Goal: Transaction & Acquisition: Purchase product/service

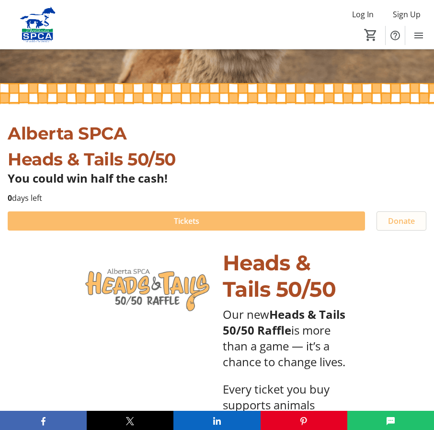
scroll to position [192, 0]
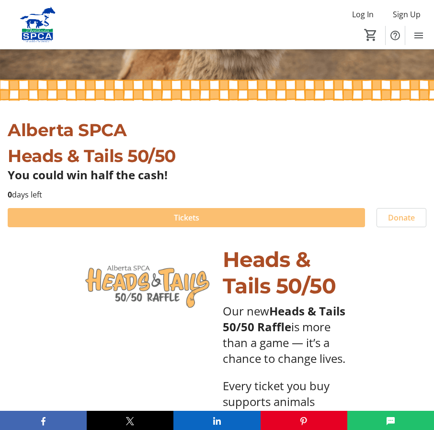
click at [268, 218] on span at bounding box center [186, 217] width 357 height 23
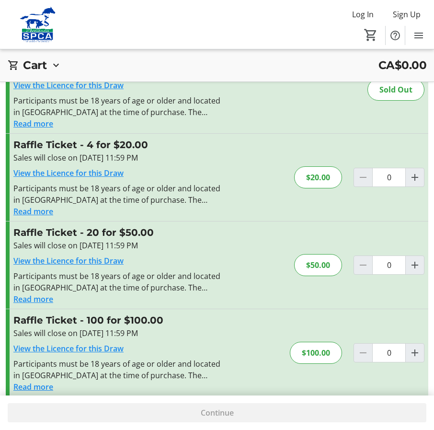
scroll to position [96, 0]
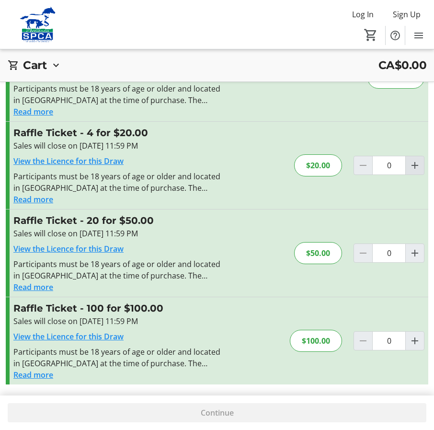
click at [415, 168] on mat-icon "Increment by one" at bounding box center [414, 164] width 11 height 11
type input "1"
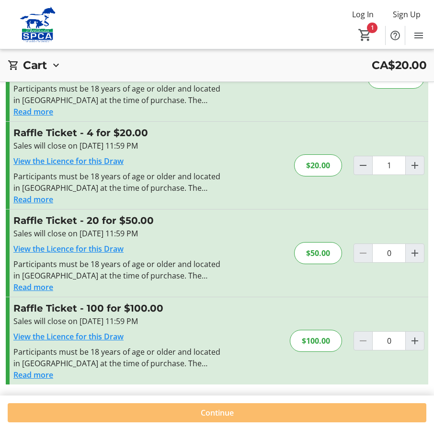
scroll to position [96, 0]
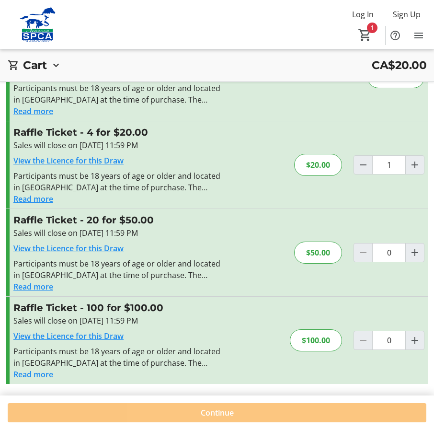
click at [215, 412] on span "Continue" at bounding box center [217, 412] width 33 height 11
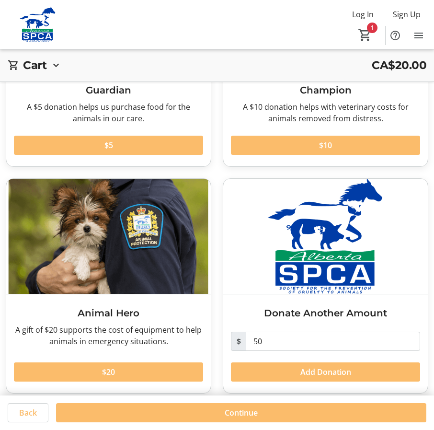
scroll to position [171, 0]
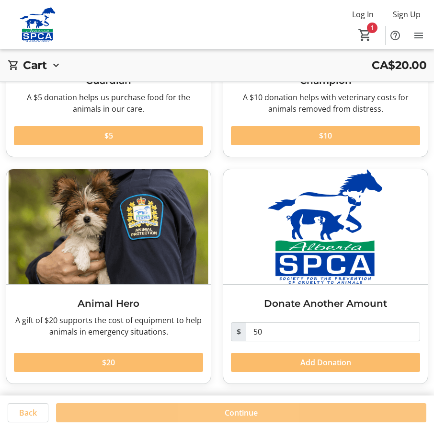
click at [243, 410] on span "Continue" at bounding box center [241, 412] width 33 height 11
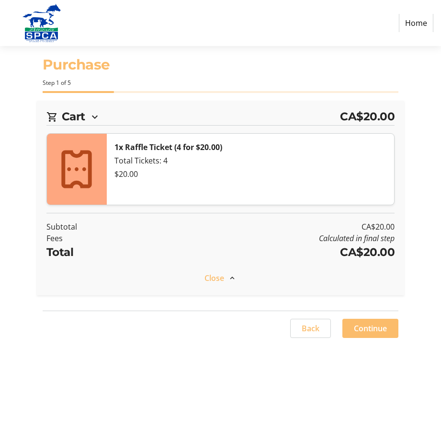
select select "CA"
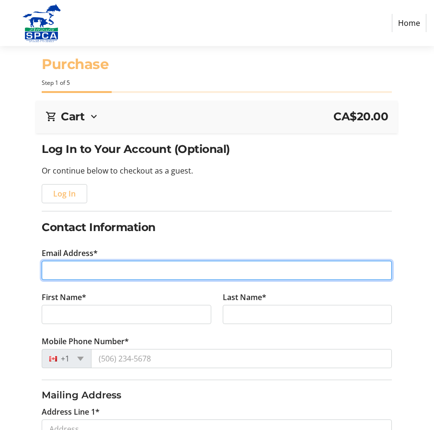
click at [68, 271] on input "Email Address*" at bounding box center [217, 270] width 350 height 19
type input "[EMAIL_ADDRESS][DOMAIN_NAME]"
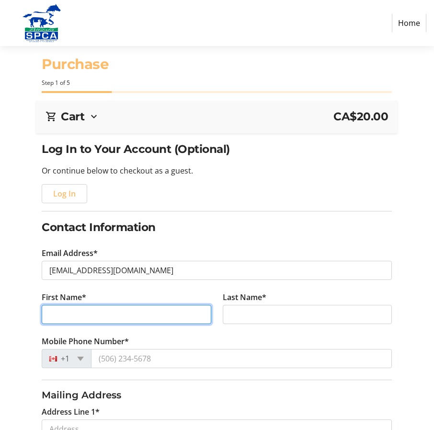
type input "[PERSON_NAME]"
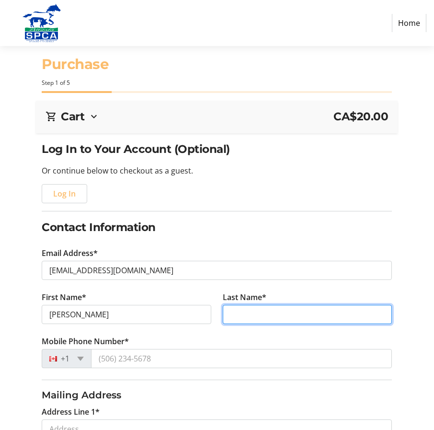
type input "Black"
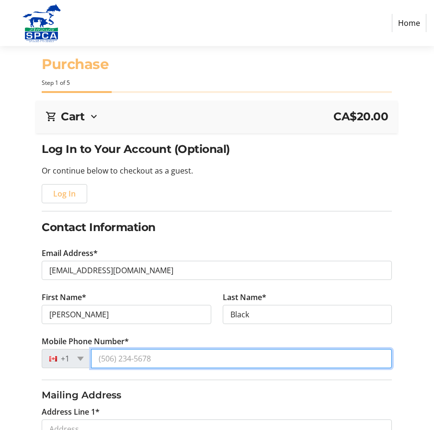
type input "[PHONE_NUMBER]"
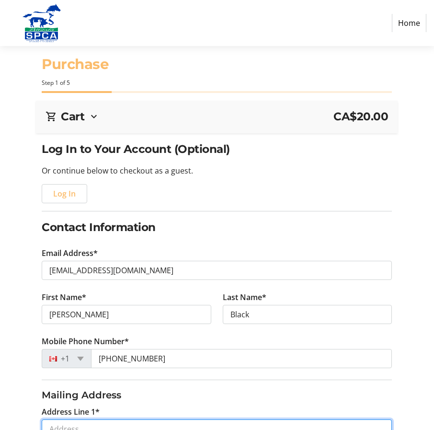
type input "[STREET_ADDRESS]"
type input "[GEOGRAPHIC_DATA]"
select select "AB"
type input "T8A 1N9"
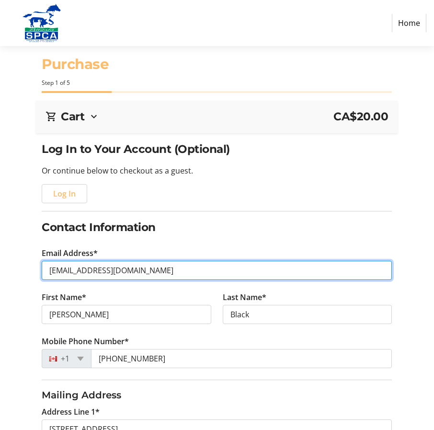
click at [132, 270] on input "[EMAIL_ADDRESS][DOMAIN_NAME]" at bounding box center [217, 270] width 350 height 19
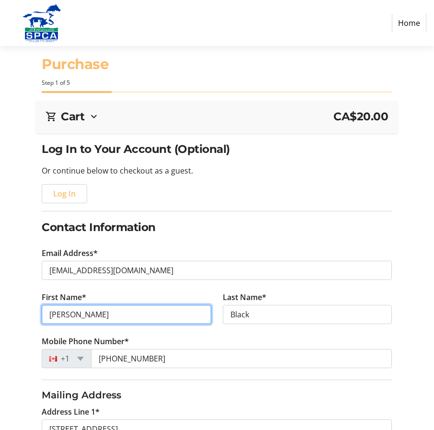
click at [66, 316] on input "[PERSON_NAME]" at bounding box center [127, 314] width 170 height 19
type input "R"
type input "[PERSON_NAME]"
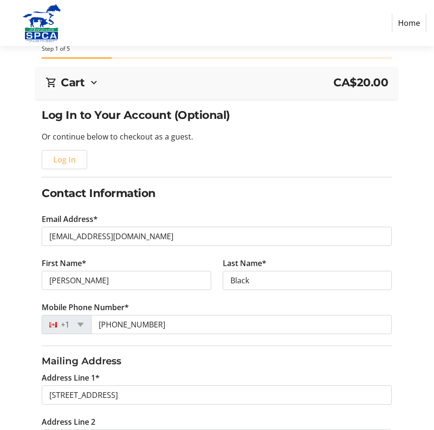
scroll to position [48, 0]
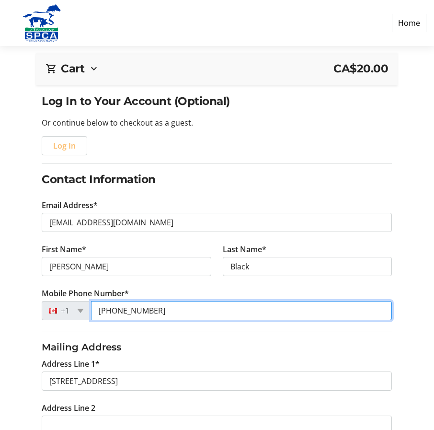
drag, startPoint x: 121, startPoint y: 310, endPoint x: 178, endPoint y: 306, distance: 57.6
click at [177, 305] on input "[PHONE_NUMBER]" at bounding box center [241, 310] width 301 height 19
type input "[PHONE_NUMBER]"
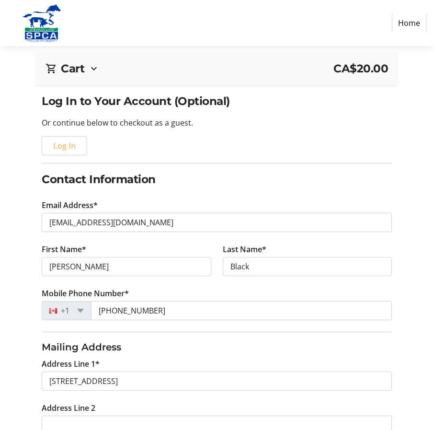
click at [198, 348] on h3 "Mailing Address" at bounding box center [217, 347] width 350 height 14
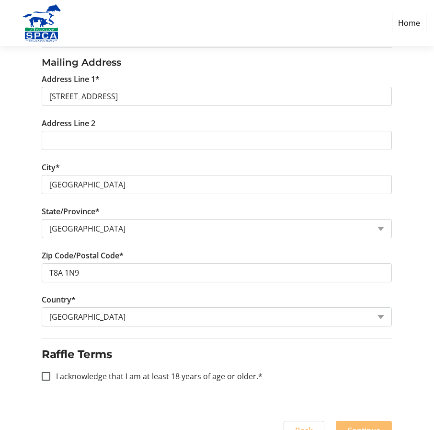
scroll to position [350, 0]
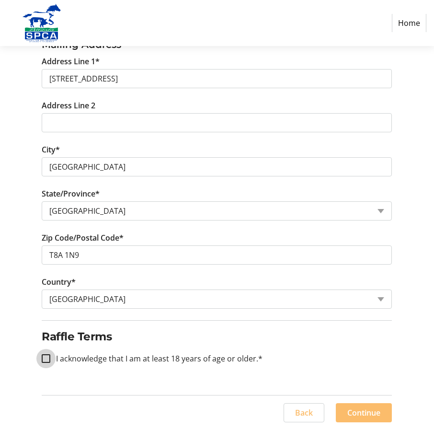
click at [49, 357] on input "I acknowledge that I am at least 18 years of age or older.*" at bounding box center [46, 358] width 9 height 9
checkbox input "true"
click at [362, 410] on span "Continue" at bounding box center [363, 412] width 33 height 11
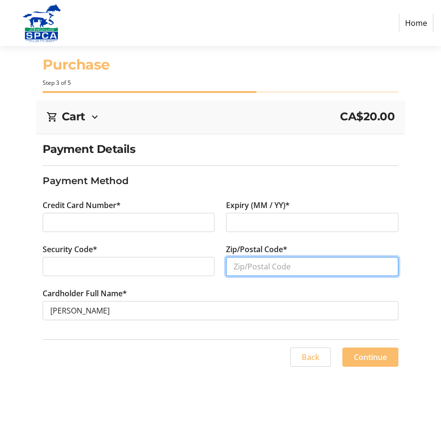
click at [266, 269] on input "Zip/Postal Code*" at bounding box center [312, 266] width 172 height 19
type input "T8A1N9"
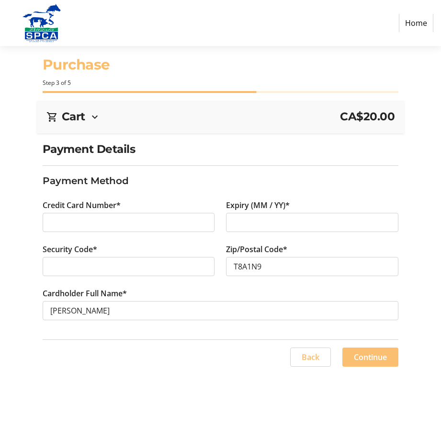
click at [377, 355] on span "Continue" at bounding box center [370, 356] width 33 height 11
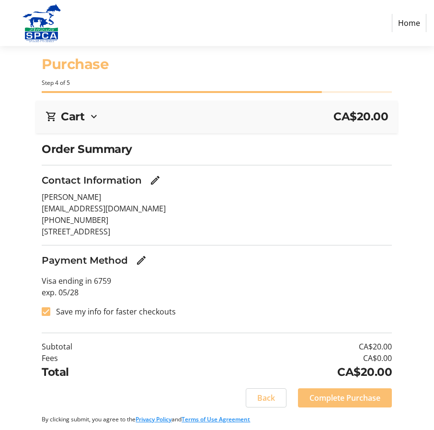
click at [349, 400] on span "Complete Purchase" at bounding box center [344, 397] width 71 height 11
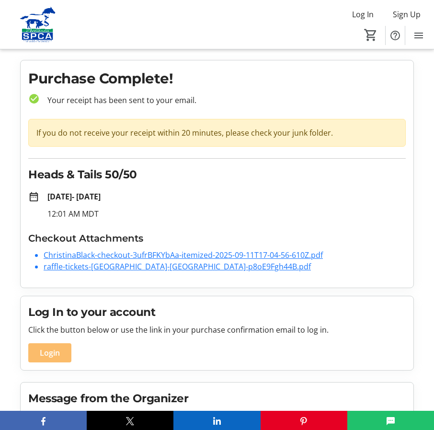
click at [145, 268] on link "raffle-tickets-[GEOGRAPHIC_DATA]-[GEOGRAPHIC_DATA]-p8oE9Fgh44B.pdf" at bounding box center [177, 266] width 267 height 11
